Goal: Task Accomplishment & Management: Use online tool/utility

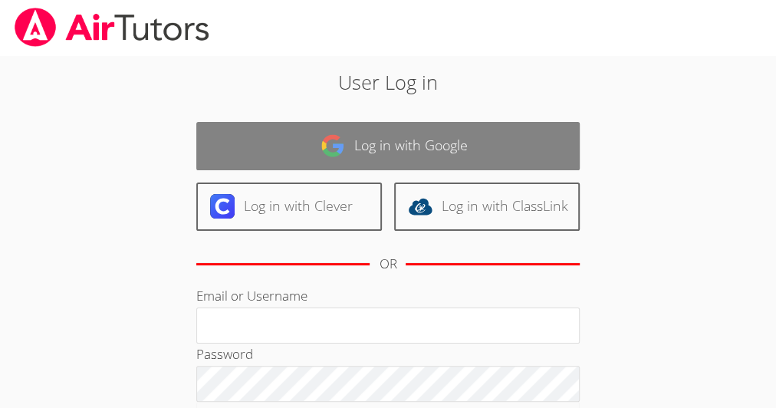
click at [467, 162] on link "Log in with Google" at bounding box center [387, 146] width 383 height 48
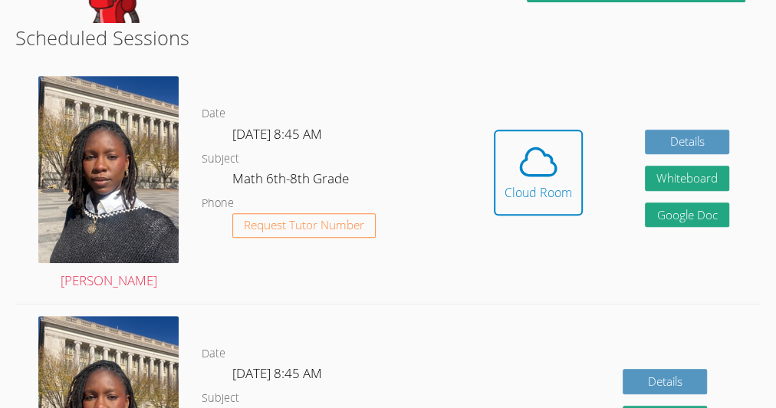
scroll to position [353, 0]
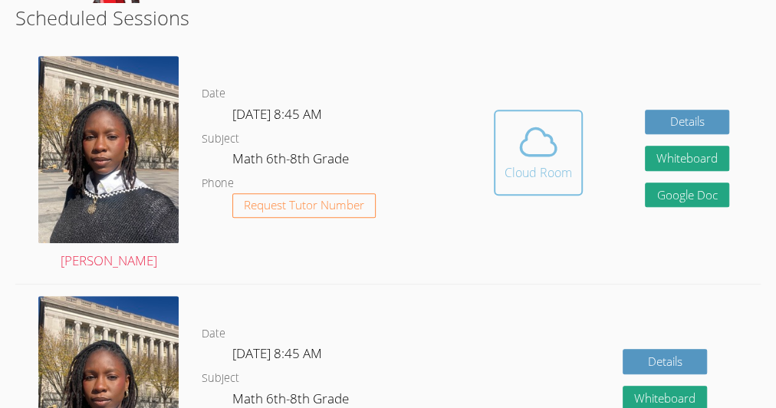
click at [537, 149] on icon at bounding box center [538, 141] width 43 height 43
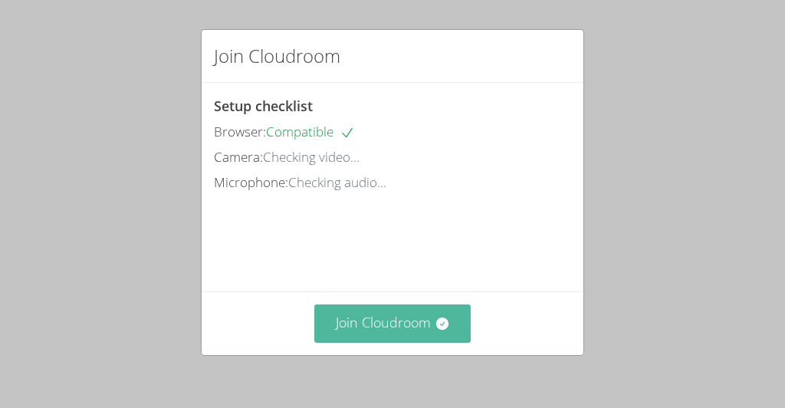
click at [428, 318] on button "Join Cloudroom" at bounding box center [392, 323] width 157 height 38
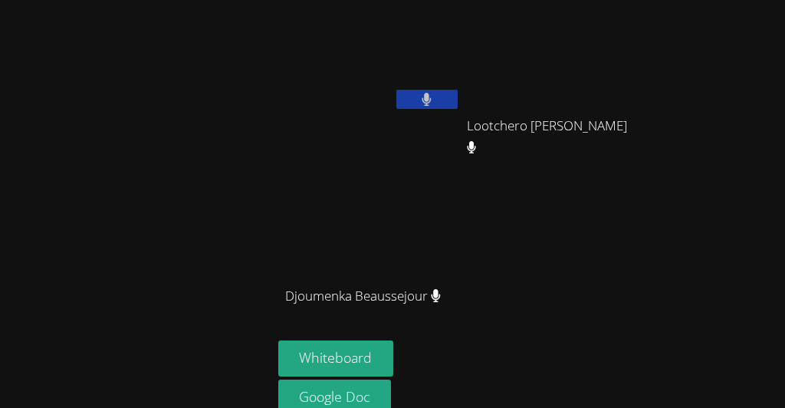
scroll to position [65, 0]
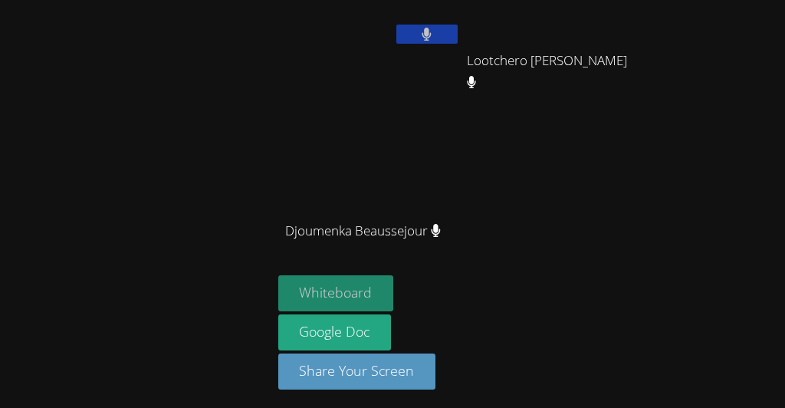
click at [313, 281] on button "Whiteboard" at bounding box center [336, 293] width 116 height 36
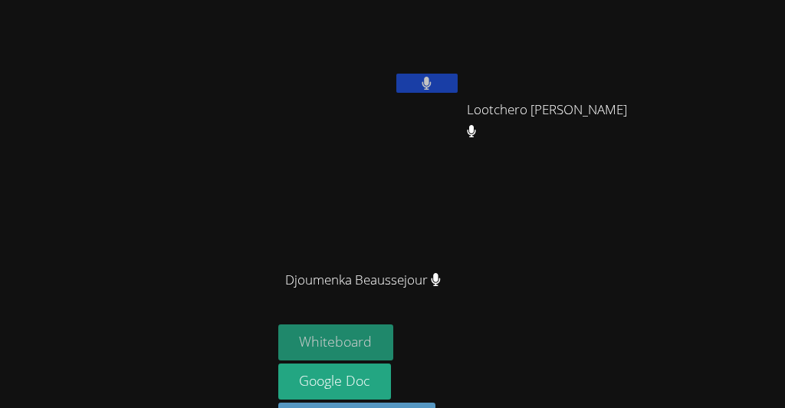
scroll to position [0, 0]
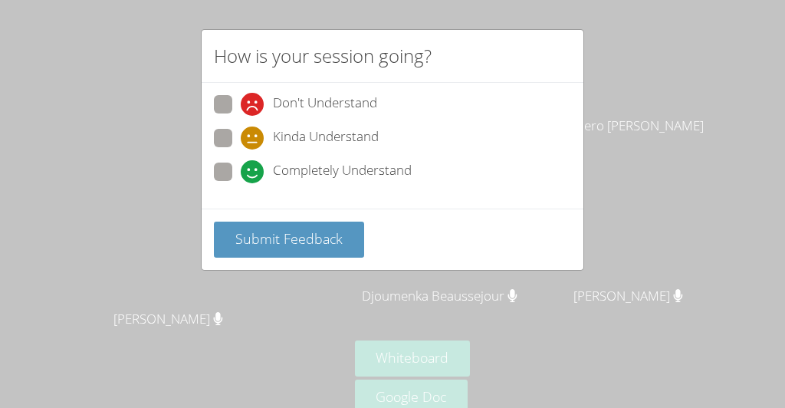
click at [228, 118] on div "Don't Understand" at bounding box center [392, 109] width 357 height 28
click at [205, 71] on div "How is your session going?" at bounding box center [393, 56] width 382 height 53
click at [241, 183] on span at bounding box center [241, 183] width 0 height 0
click at [241, 172] on input "Completely Understand" at bounding box center [247, 168] width 13 height 13
radio input "true"
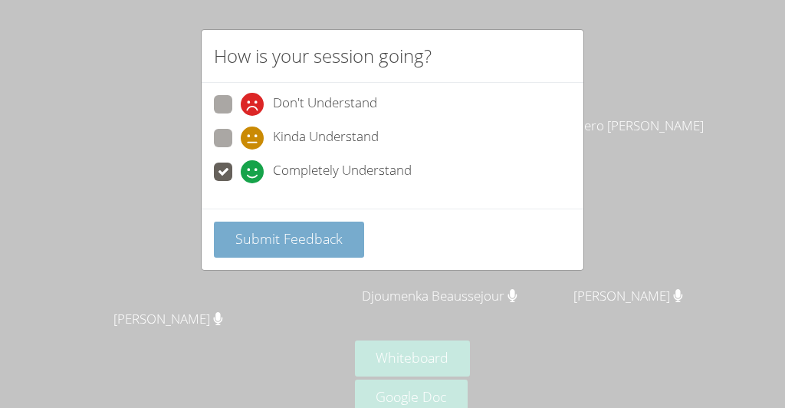
click at [244, 243] on span "Submit Feedback" at bounding box center [288, 238] width 107 height 18
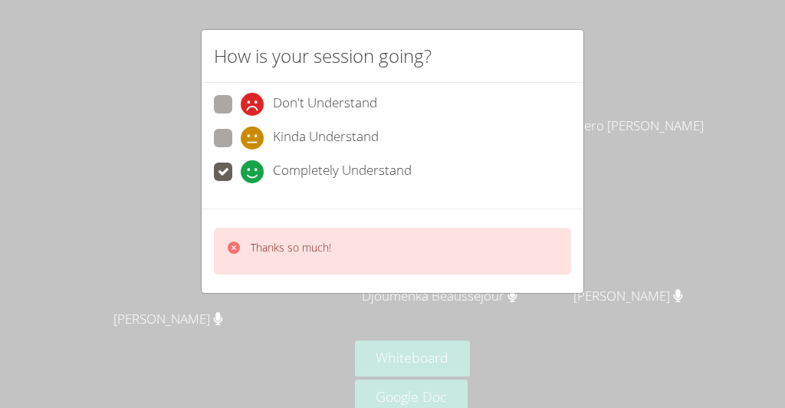
click at [248, 240] on div "Thanks so much!" at bounding box center [278, 251] width 105 height 22
click at [230, 245] on icon at bounding box center [234, 247] width 12 height 12
click at [232, 245] on icon at bounding box center [233, 247] width 15 height 15
